Goal: Navigation & Orientation: Find specific page/section

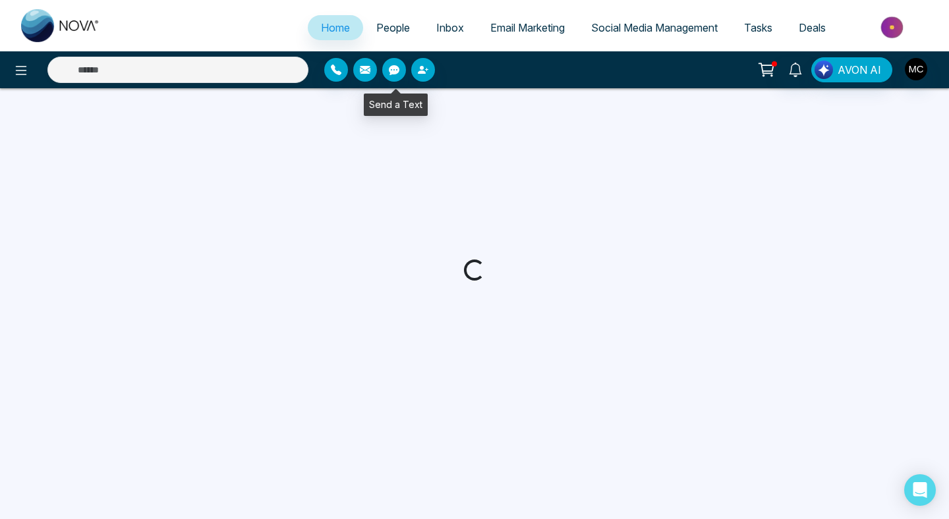
select select "*"
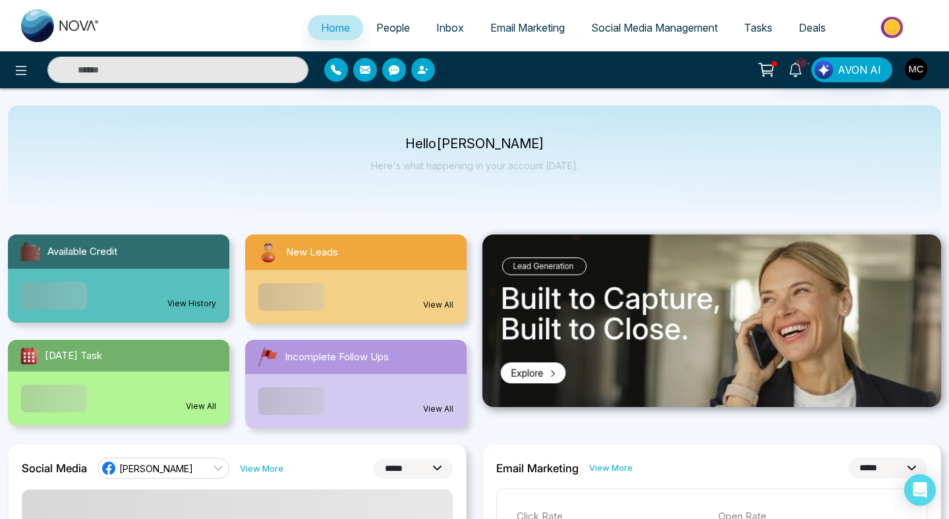
click at [385, 248] on div "New Leads" at bounding box center [355, 253] width 221 height 36
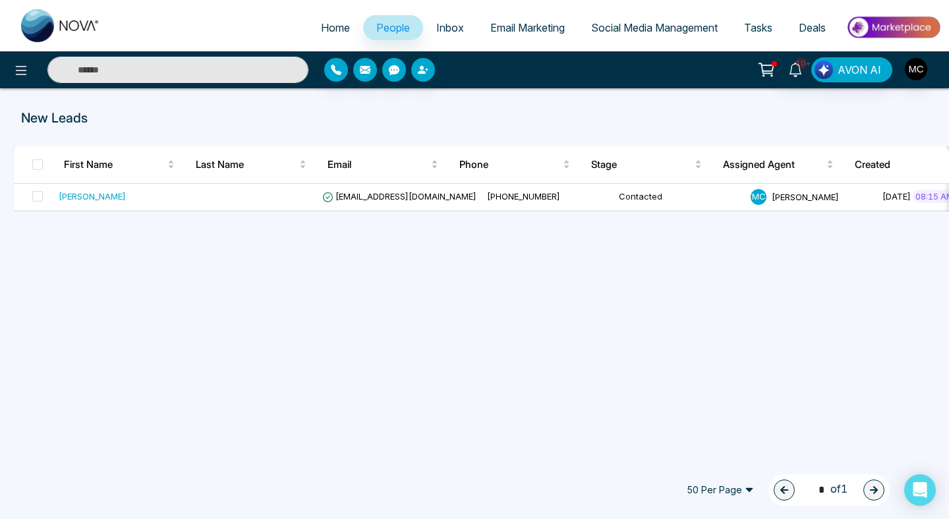
click at [338, 30] on span "Home" at bounding box center [335, 27] width 29 height 13
select select "*"
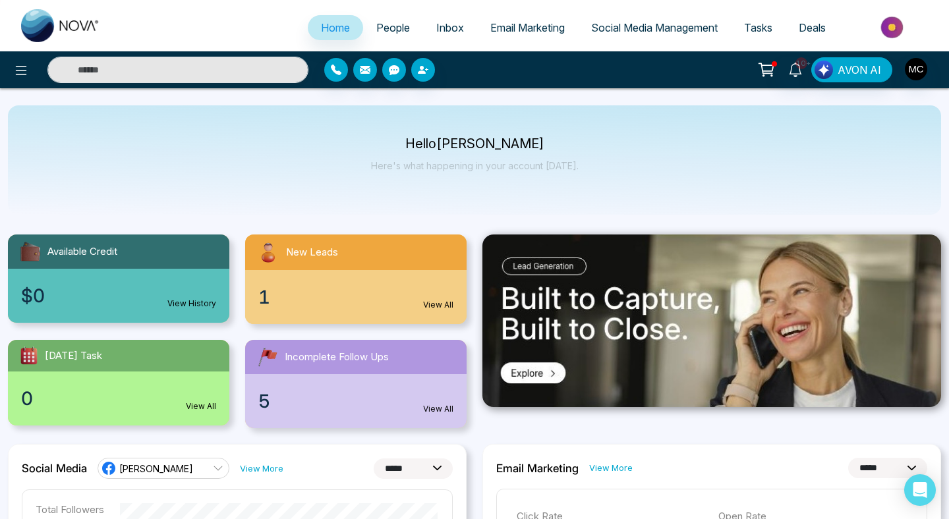
click at [354, 260] on div "New Leads" at bounding box center [355, 253] width 221 height 36
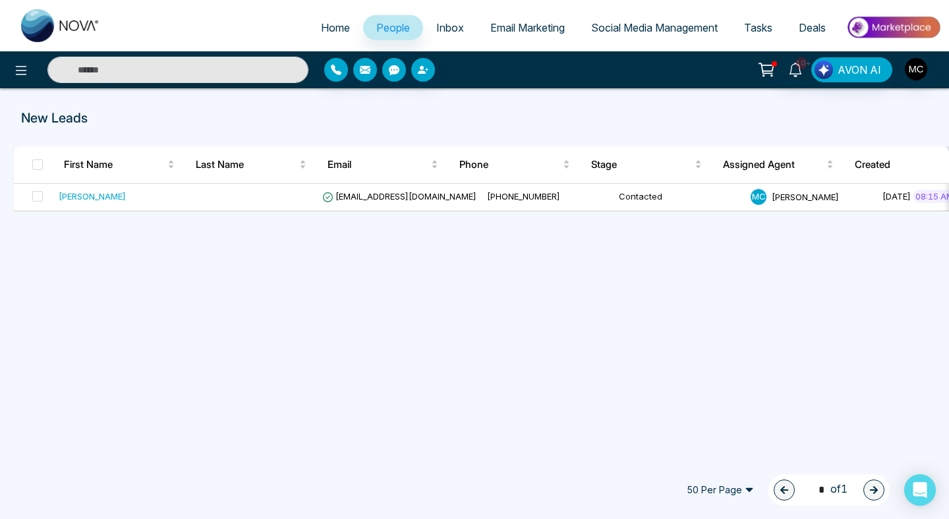
click at [383, 31] on span "People" at bounding box center [393, 27] width 34 height 13
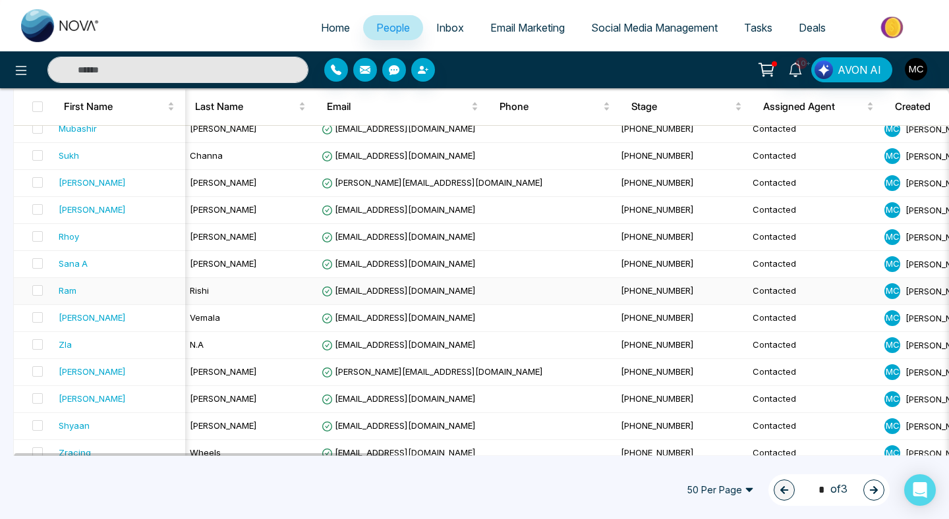
scroll to position [1164, 0]
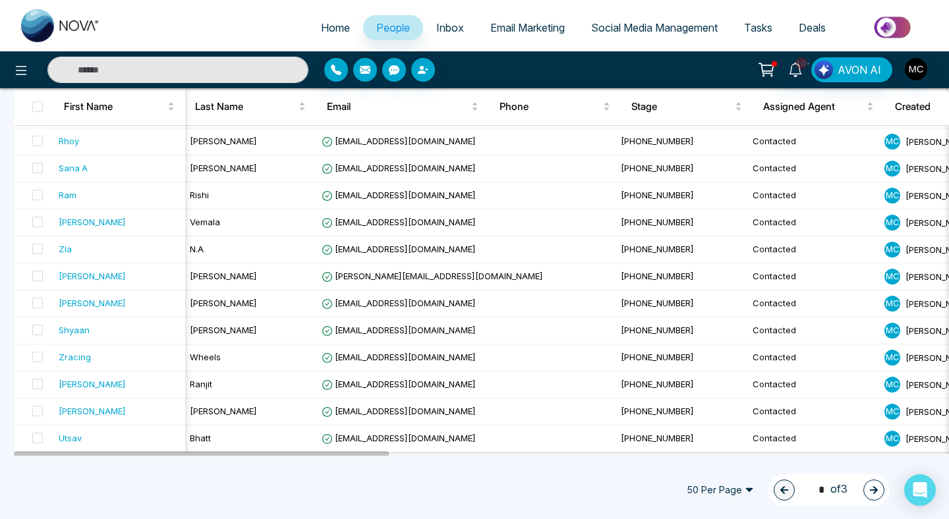
click at [739, 485] on span "50 Per Page" at bounding box center [720, 490] width 86 height 21
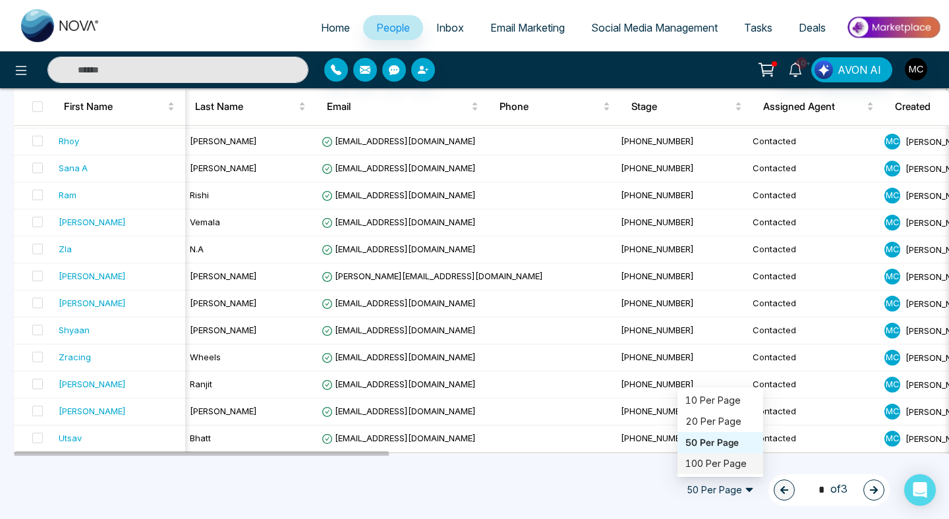
click at [723, 464] on div "100 Per Page" at bounding box center [720, 464] width 70 height 14
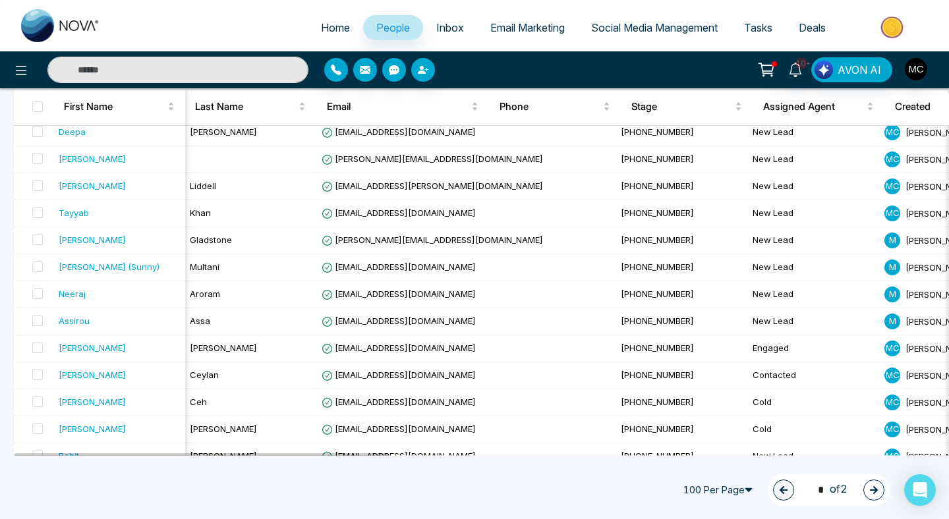
scroll to position [2515, 0]
